Goal: Information Seeking & Learning: Learn about a topic

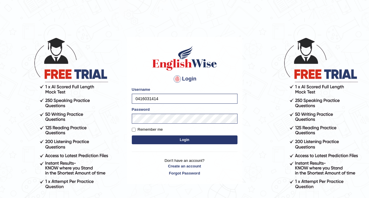
click at [156, 139] on button "Login" at bounding box center [185, 139] width 106 height 9
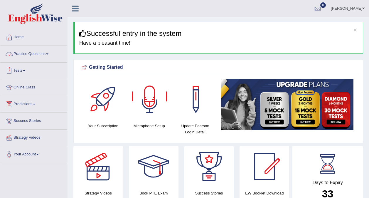
click at [24, 85] on link "Online Class" at bounding box center [33, 86] width 67 height 15
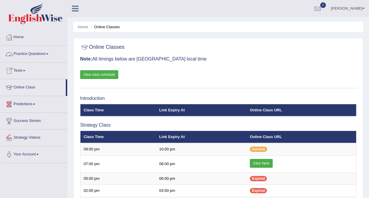
click at [96, 73] on link "View class schedule" at bounding box center [99, 74] width 38 height 9
click at [29, 55] on link "Practice Questions" at bounding box center [33, 53] width 67 height 15
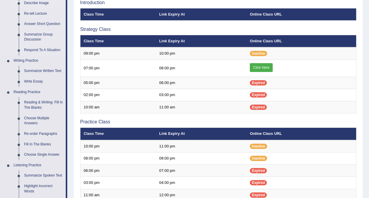
scroll to position [96, 0]
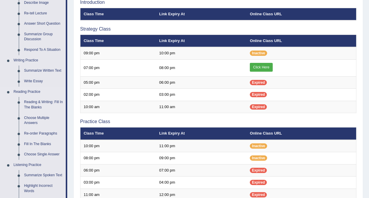
click at [32, 89] on link "Reading Practice" at bounding box center [38, 92] width 55 height 11
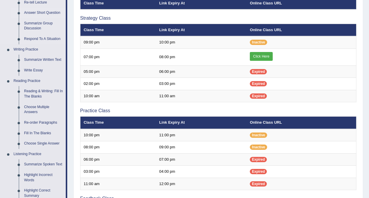
scroll to position [124, 0]
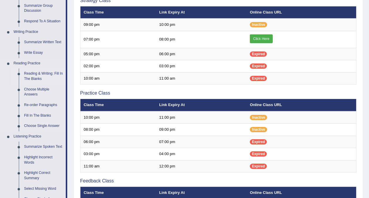
click at [36, 73] on link "Reading & Writing: Fill In The Blanks" at bounding box center [43, 76] width 44 height 16
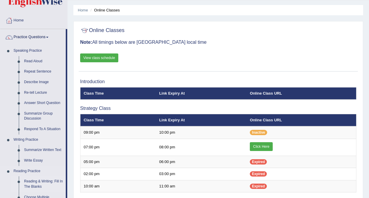
scroll to position [0, 0]
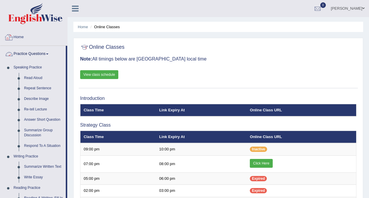
click at [20, 40] on link "Home" at bounding box center [33, 36] width 67 height 15
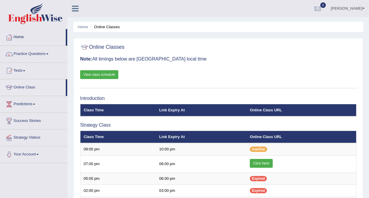
click at [18, 37] on link "Home" at bounding box center [32, 36] width 65 height 15
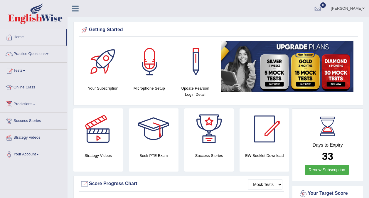
click at [26, 103] on link "Predictions" at bounding box center [33, 103] width 67 height 15
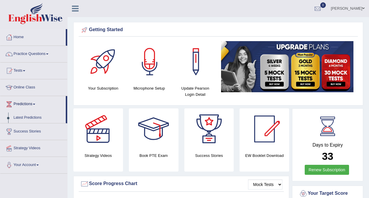
click at [26, 103] on link "Predictions" at bounding box center [32, 103] width 65 height 15
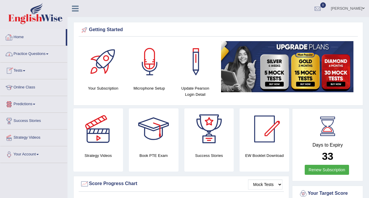
click at [25, 54] on link "Practice Questions" at bounding box center [33, 53] width 67 height 15
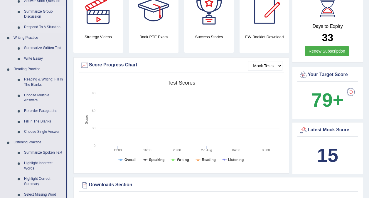
scroll to position [119, 0]
click at [28, 70] on link "Reading Practice" at bounding box center [38, 69] width 55 height 11
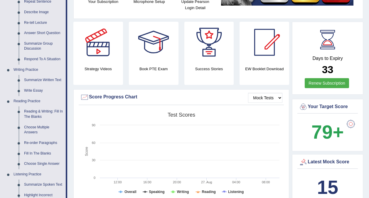
scroll to position [86, 0]
click at [33, 112] on link "Reading & Writing: Fill In The Blanks" at bounding box center [43, 115] width 44 height 16
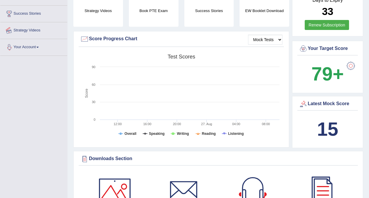
scroll to position [184, 0]
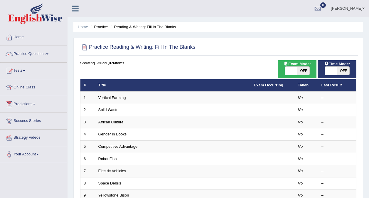
click at [237, 45] on div at bounding box center [218, 47] width 276 height 12
